Goal: Find contact information: Find contact information

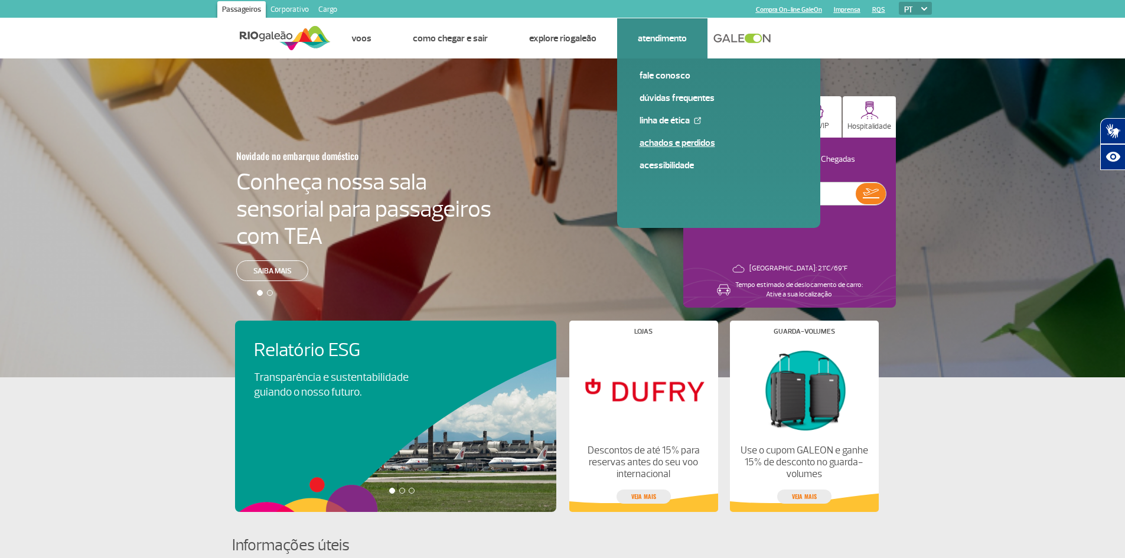
click at [685, 145] on link "Achados e Perdidos" at bounding box center [719, 142] width 158 height 13
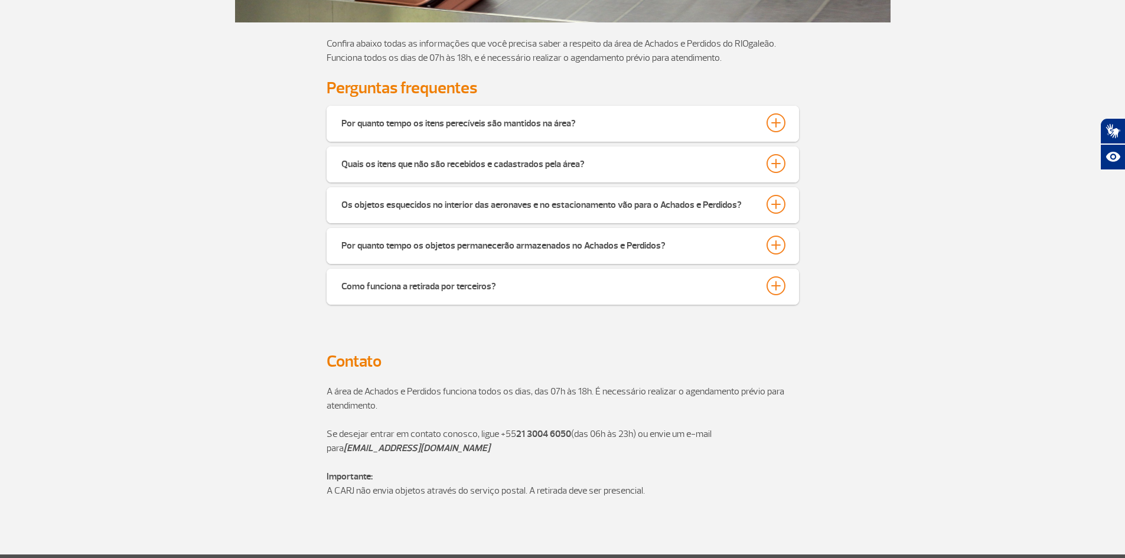
scroll to position [354, 0]
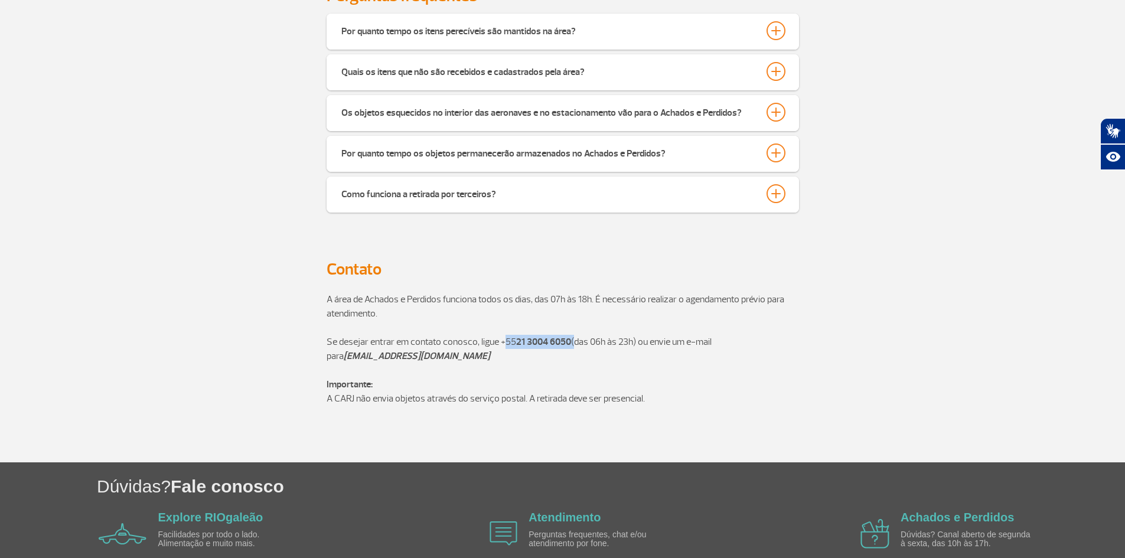
drag, startPoint x: 503, startPoint y: 340, endPoint x: 572, endPoint y: 339, distance: 69.7
click at [572, 339] on p "Se desejar entrar em contato conosco, ligue [PHONE_NUMBER] (das 06h às 23h) ou …" at bounding box center [563, 349] width 473 height 28
drag, startPoint x: 572, startPoint y: 362, endPoint x: 586, endPoint y: 360, distance: 14.2
click at [586, 360] on p "Se desejar entrar em contato conosco, ligue [PHONE_NUMBER] (das 06h às 23h) ou …" at bounding box center [563, 349] width 473 height 28
drag, startPoint x: 323, startPoint y: 402, endPoint x: 630, endPoint y: 401, distance: 306.6
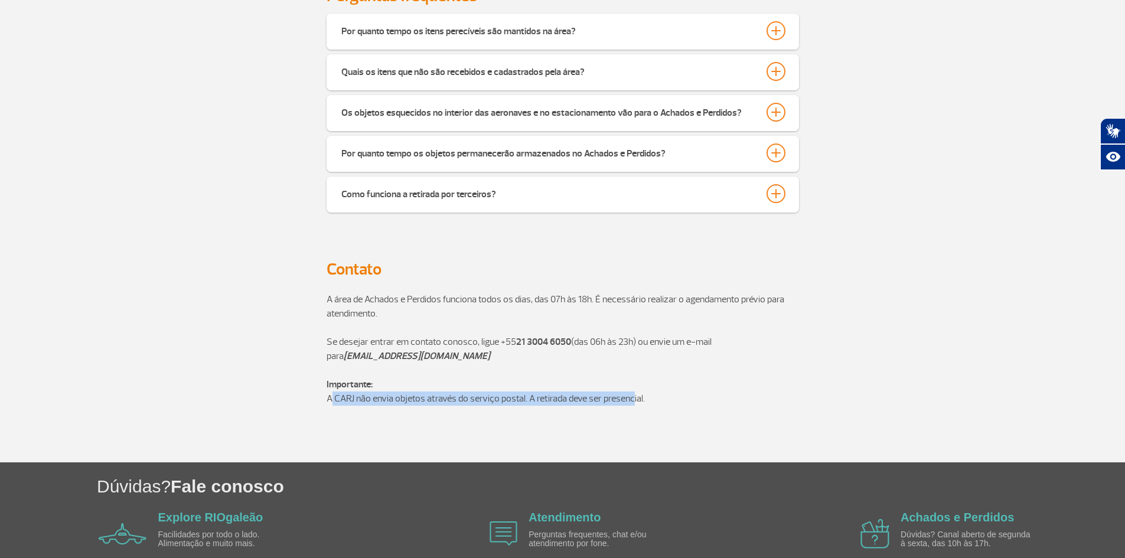
click at [630, 401] on div "A área de Achados e Perdidos funciona todos os dias, das 07h às 18h. É necessár…" at bounding box center [563, 370] width 656 height 184
click at [631, 408] on p at bounding box center [563, 413] width 473 height 14
click at [516, 400] on p "Importante: A CARJ não envia objetos através do serviço postal. A retirada deve…" at bounding box center [563, 391] width 473 height 28
drag, startPoint x: 528, startPoint y: 396, endPoint x: 673, endPoint y: 416, distance: 146.0
click at [693, 416] on div "A área de Achados e Perdidos funciona todos os dias, das 07h às 18h. É necessár…" at bounding box center [563, 370] width 473 height 184
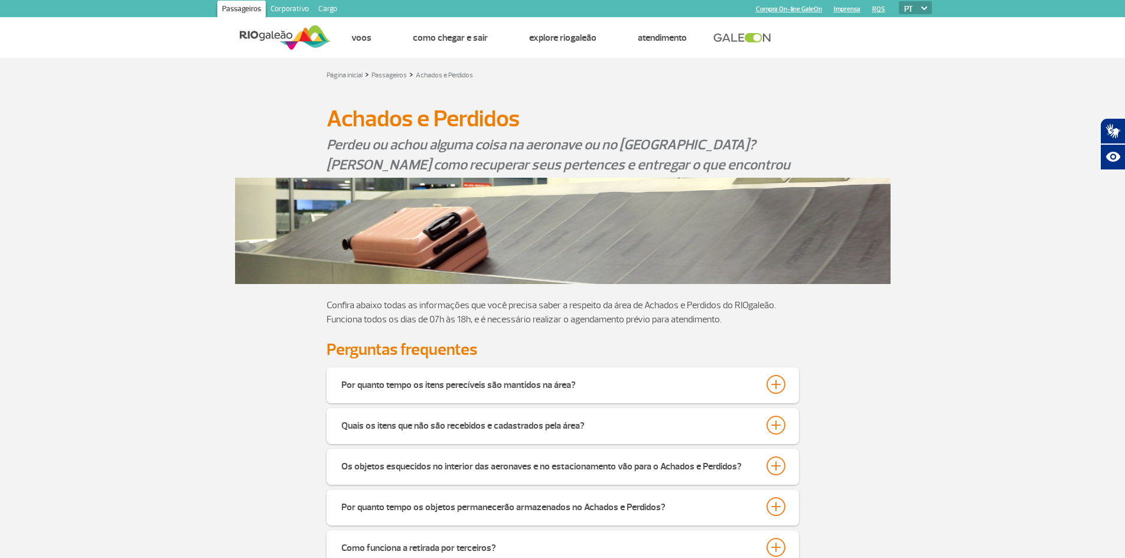
scroll to position [0, 0]
